Goal: Task Accomplishment & Management: Complete application form

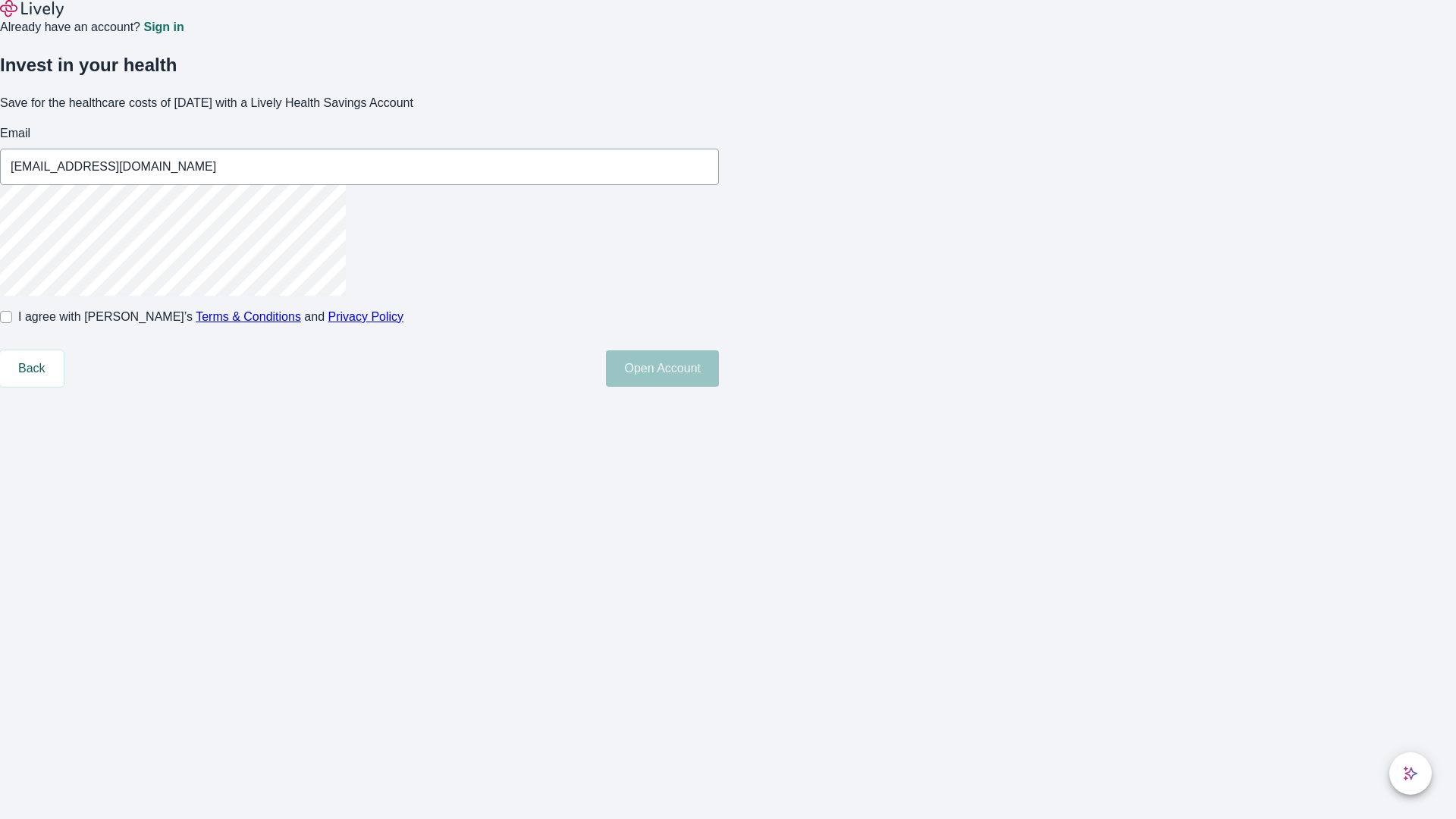
click at [12, 323] on input "I agree with Lively’s Terms & Conditions and Privacy Policy" at bounding box center [6, 317] width 12 height 12
checkbox input "true"
click at [719, 387] on button "Open Account" at bounding box center [662, 369] width 113 height 36
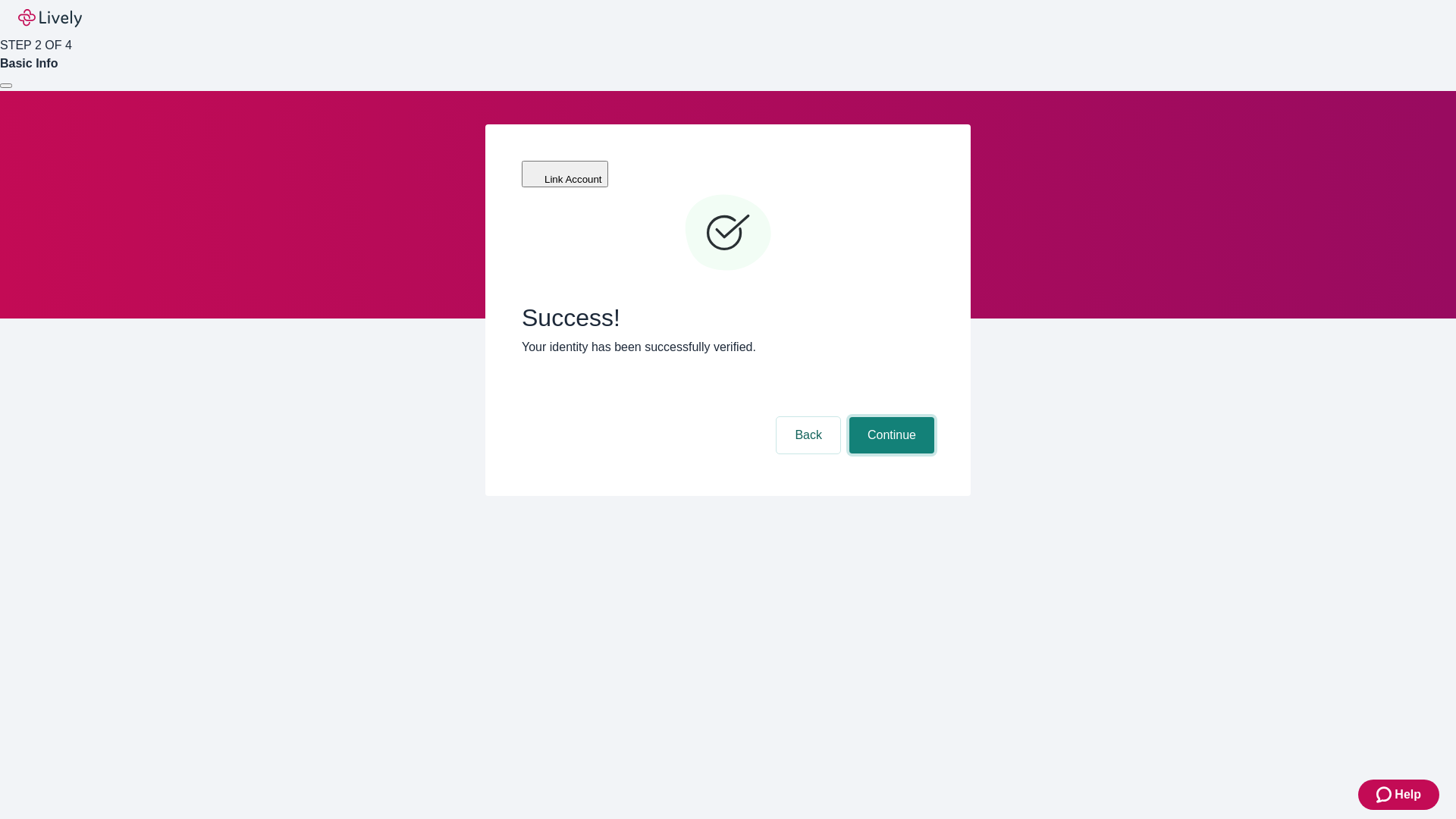
click at [889, 418] on button "Continue" at bounding box center [891, 436] width 85 height 36
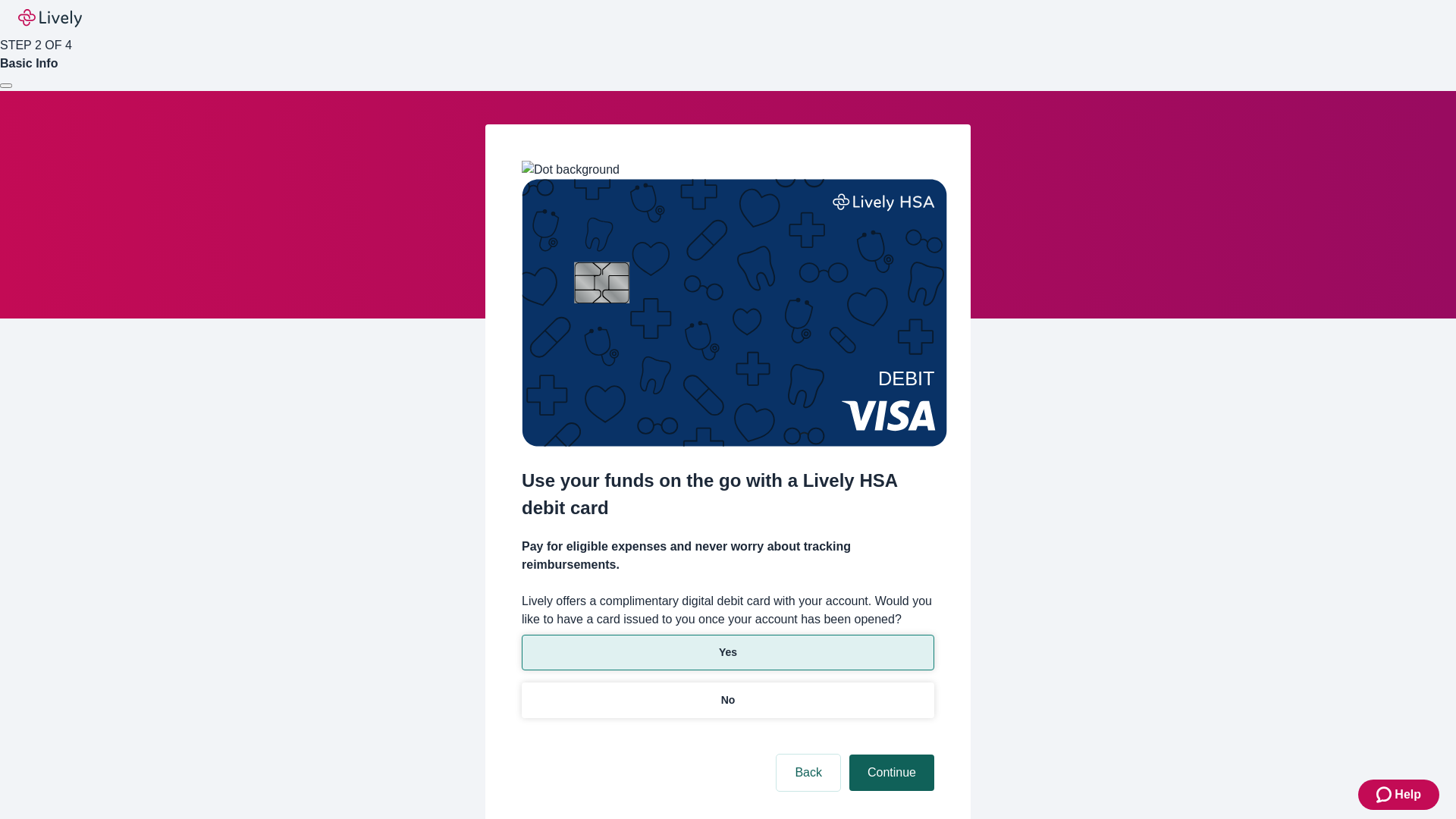
click at [727, 645] on p "Yes" at bounding box center [728, 653] width 18 height 16
click at [889, 755] on button "Continue" at bounding box center [891, 773] width 85 height 36
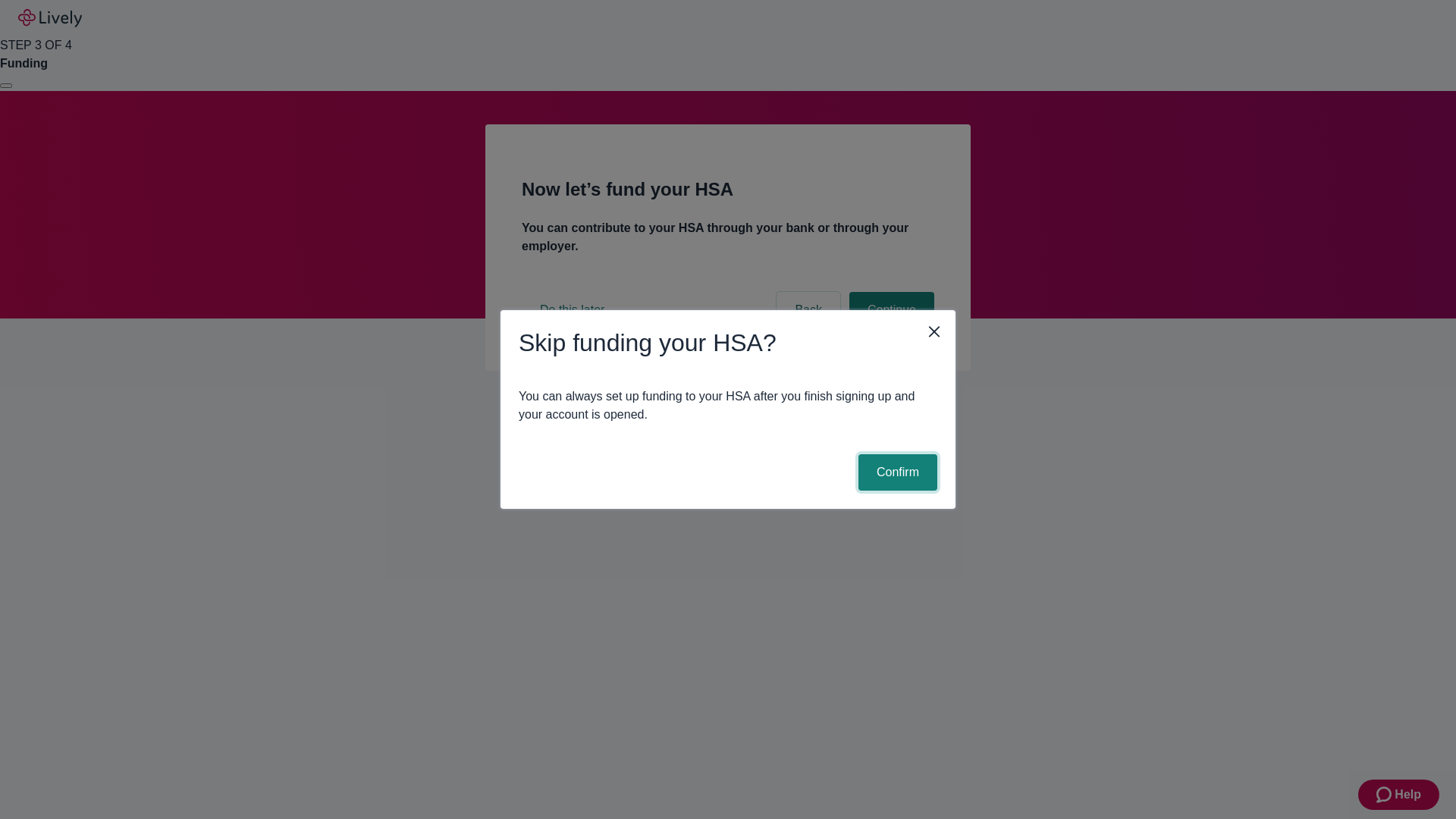
click at [896, 473] on button "Confirm" at bounding box center [898, 473] width 79 height 36
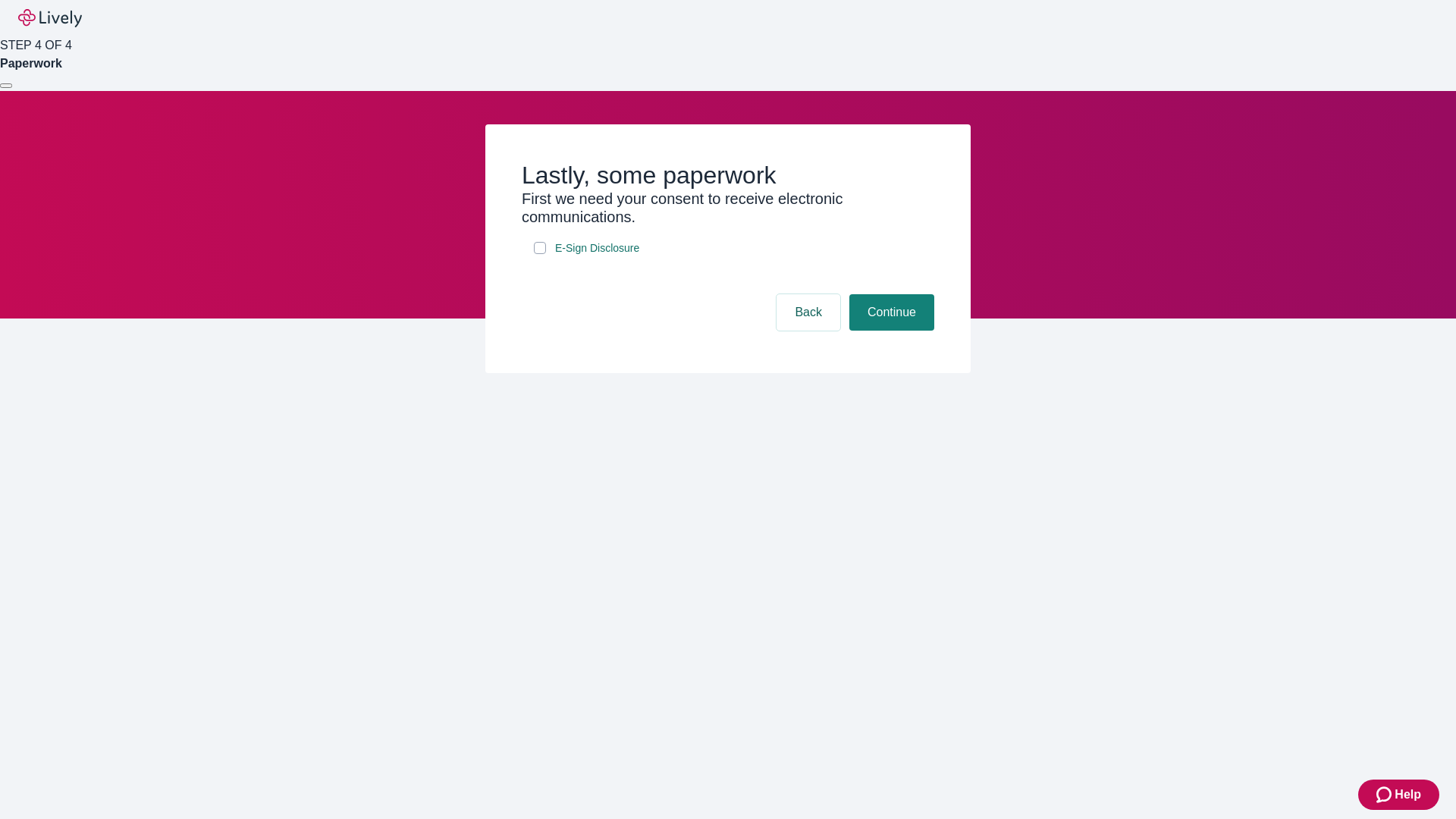
click at [540, 254] on input "E-Sign Disclosure" at bounding box center [540, 248] width 12 height 12
checkbox input "true"
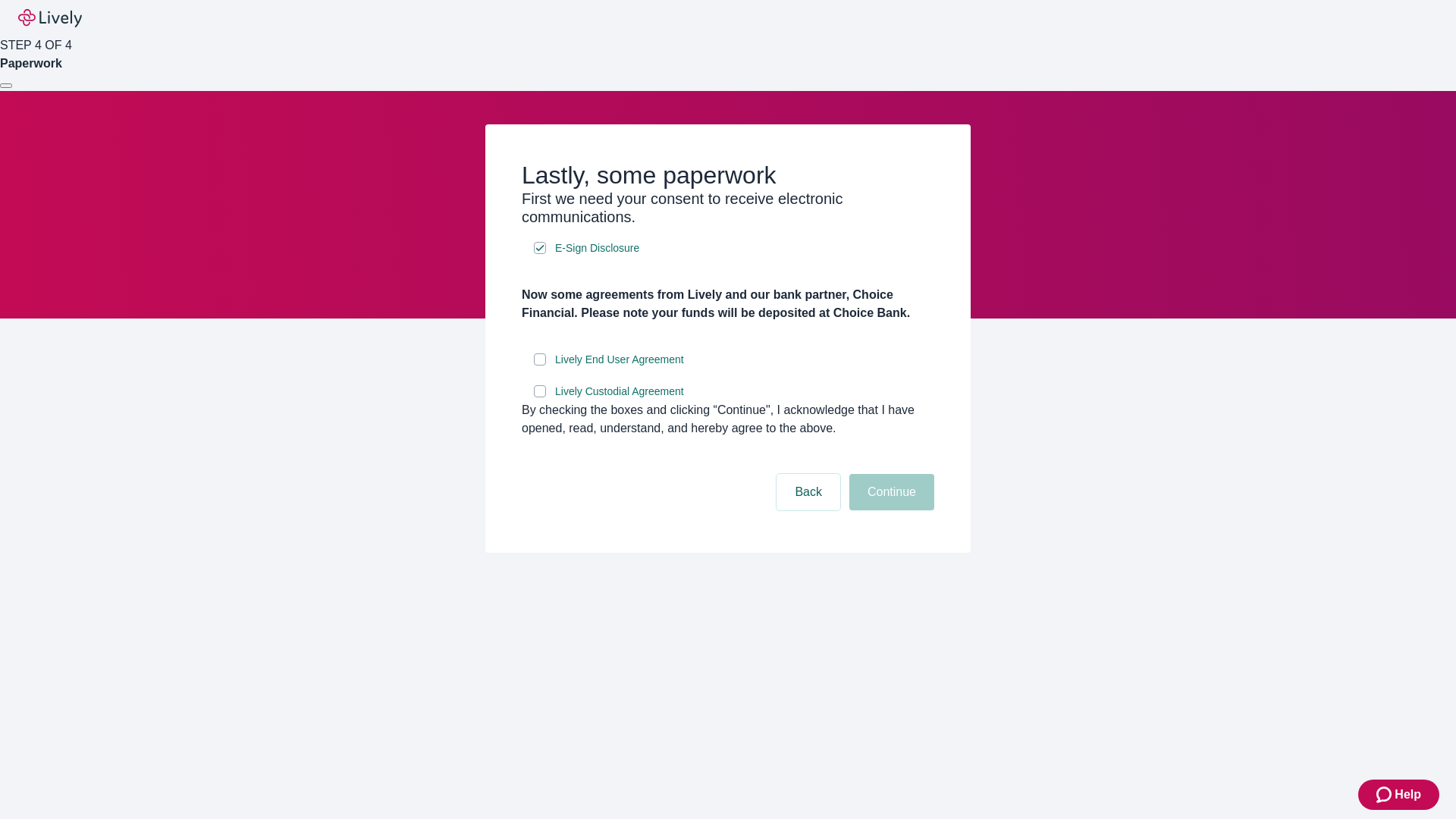
click at [540, 366] on input "Lively End User Agreement" at bounding box center [540, 359] width 12 height 12
checkbox input "true"
click at [540, 398] on input "Lively Custodial Agreement" at bounding box center [540, 391] width 12 height 12
checkbox input "true"
click at [889, 510] on button "Continue" at bounding box center [891, 492] width 85 height 36
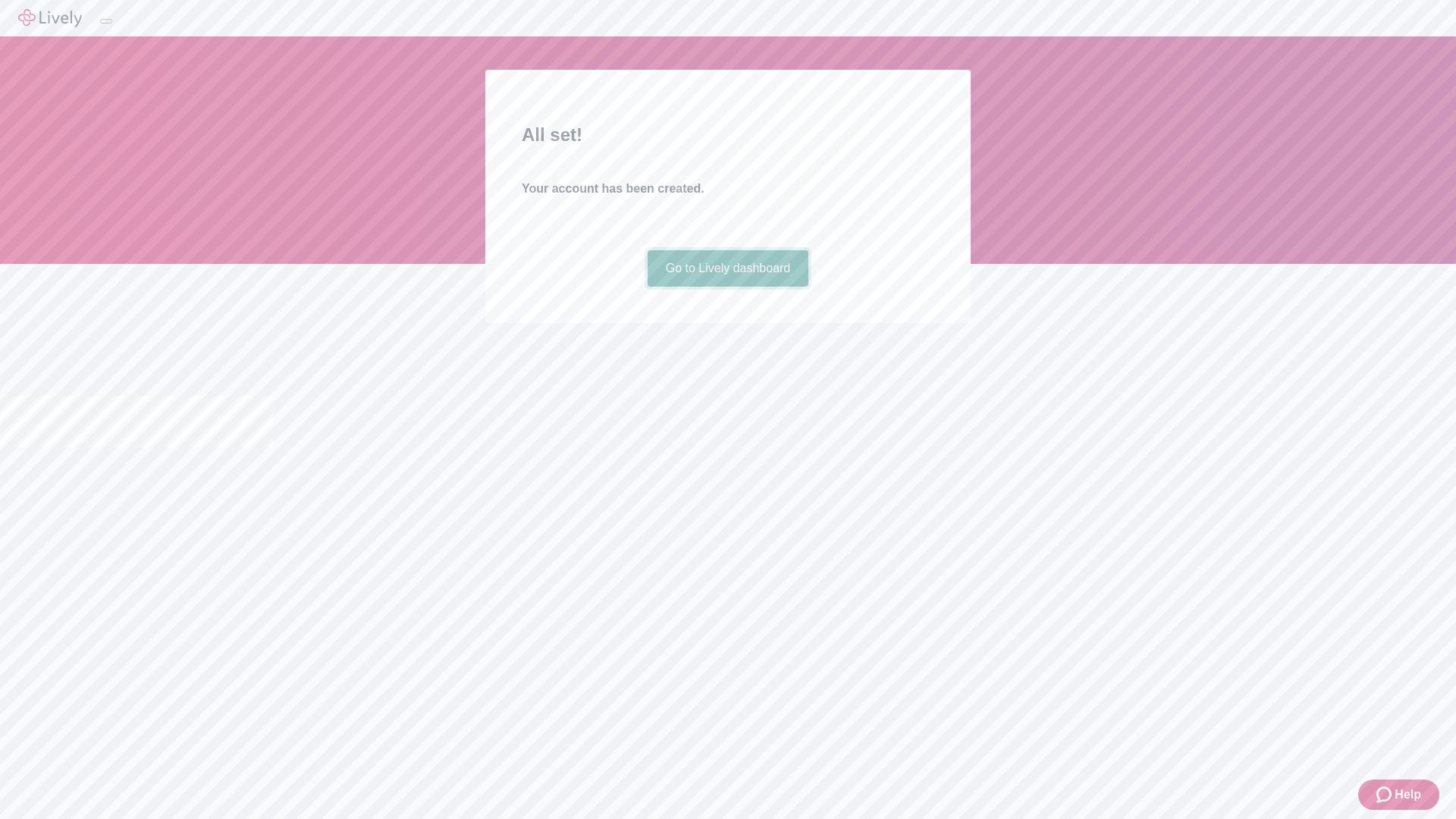
click at [727, 287] on link "Go to Lively dashboard" at bounding box center [728, 269] width 161 height 36
